Goal: Task Accomplishment & Management: Manage account settings

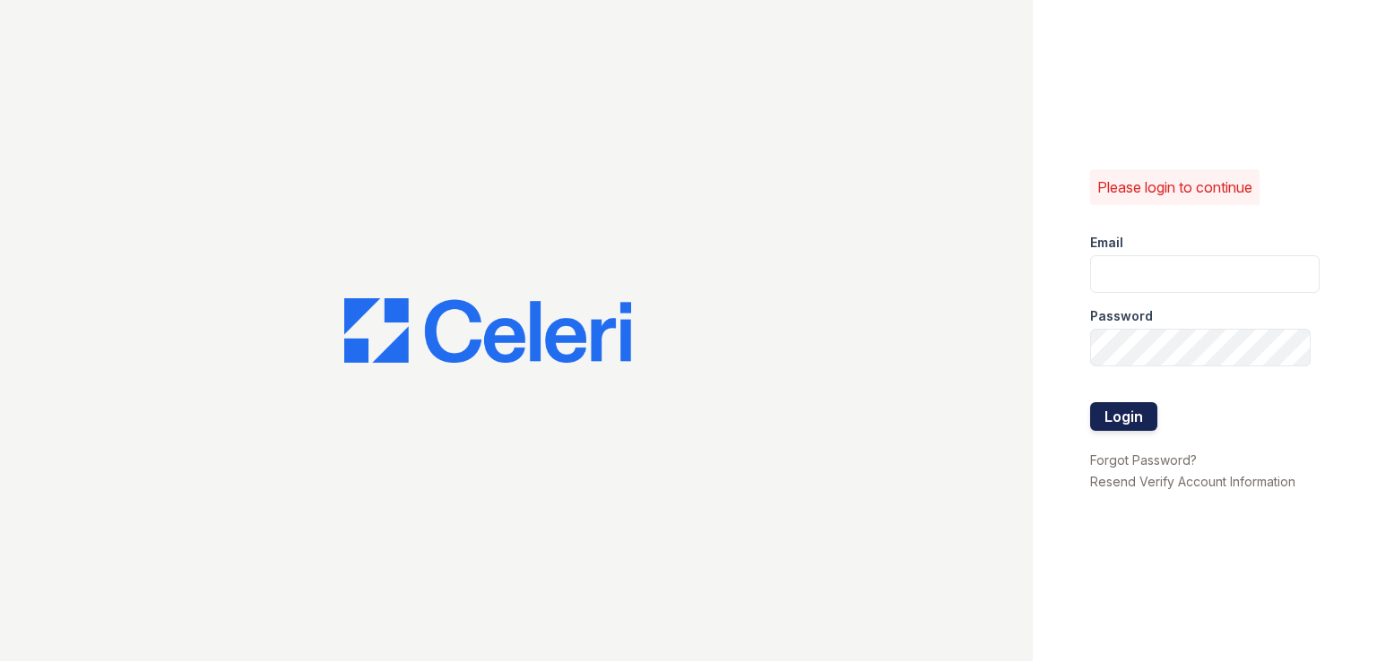
click at [1119, 415] on button "Login" at bounding box center [1123, 416] width 67 height 29
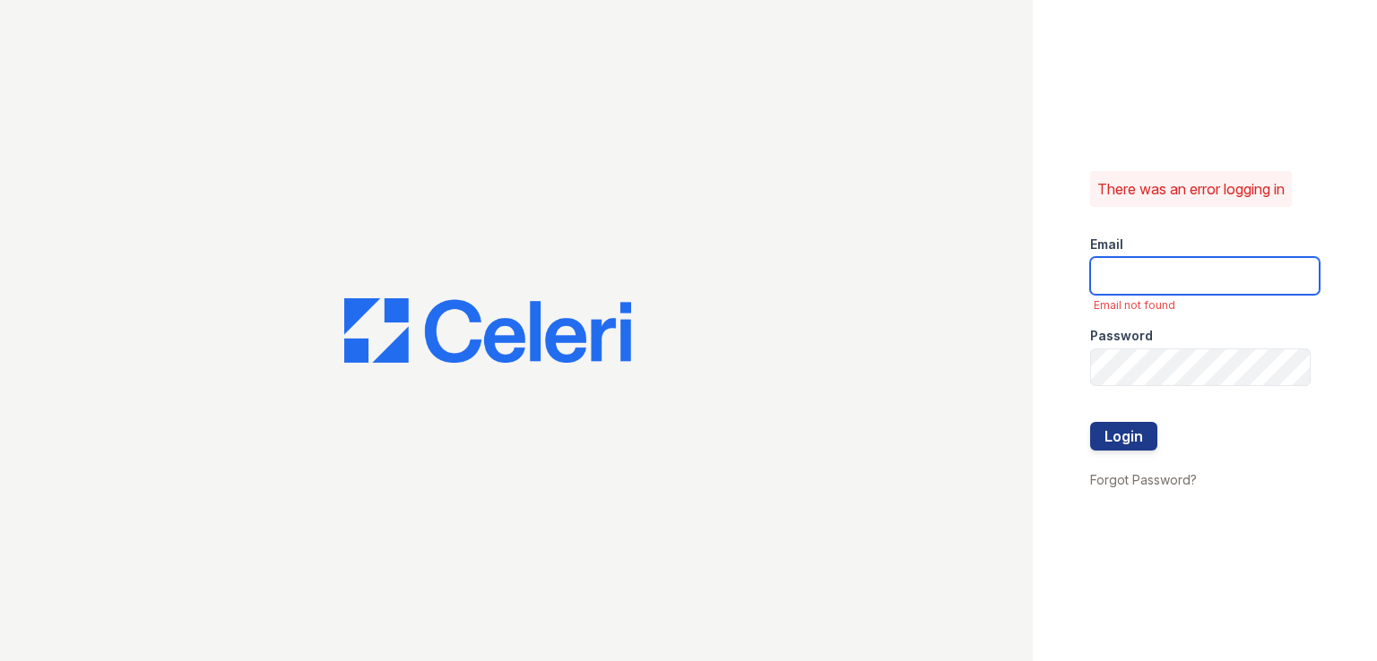
click at [1151, 281] on input "email" at bounding box center [1204, 276] width 229 height 38
type input "[EMAIL_ADDRESS][DOMAIN_NAME]"
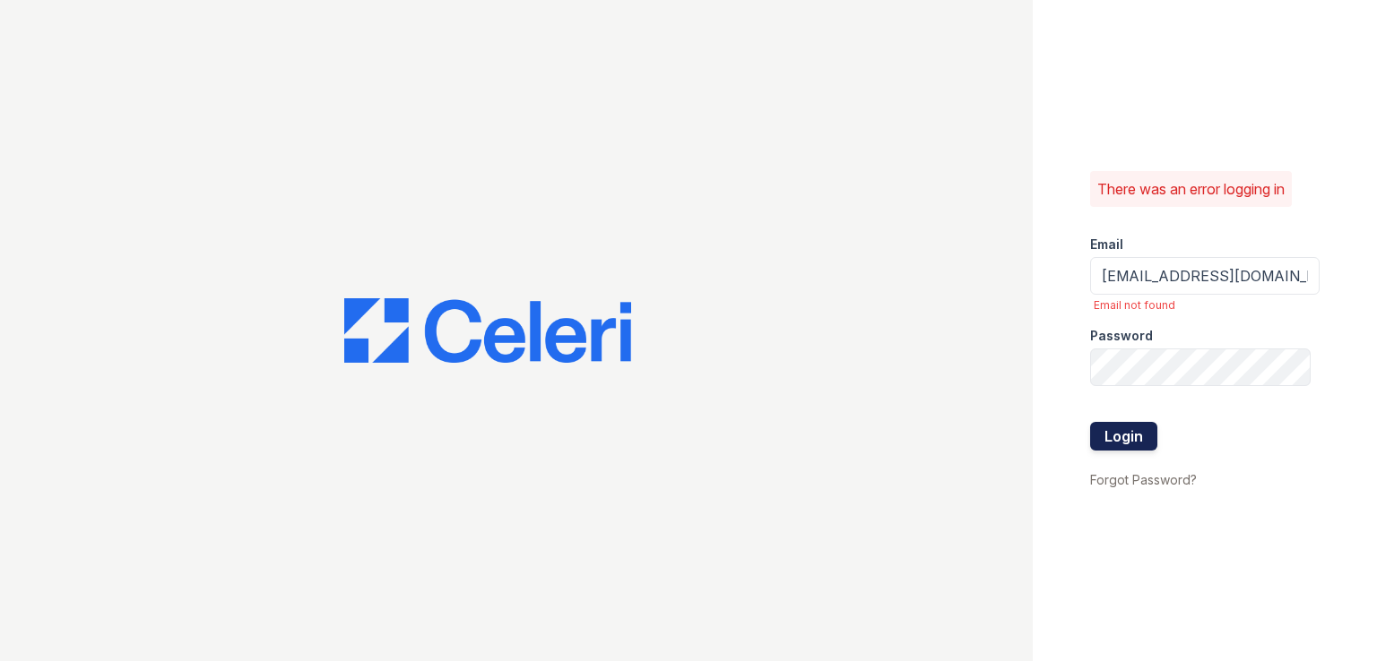
click at [1114, 433] on button "Login" at bounding box center [1123, 436] width 67 height 29
